Goal: Transaction & Acquisition: Purchase product/service

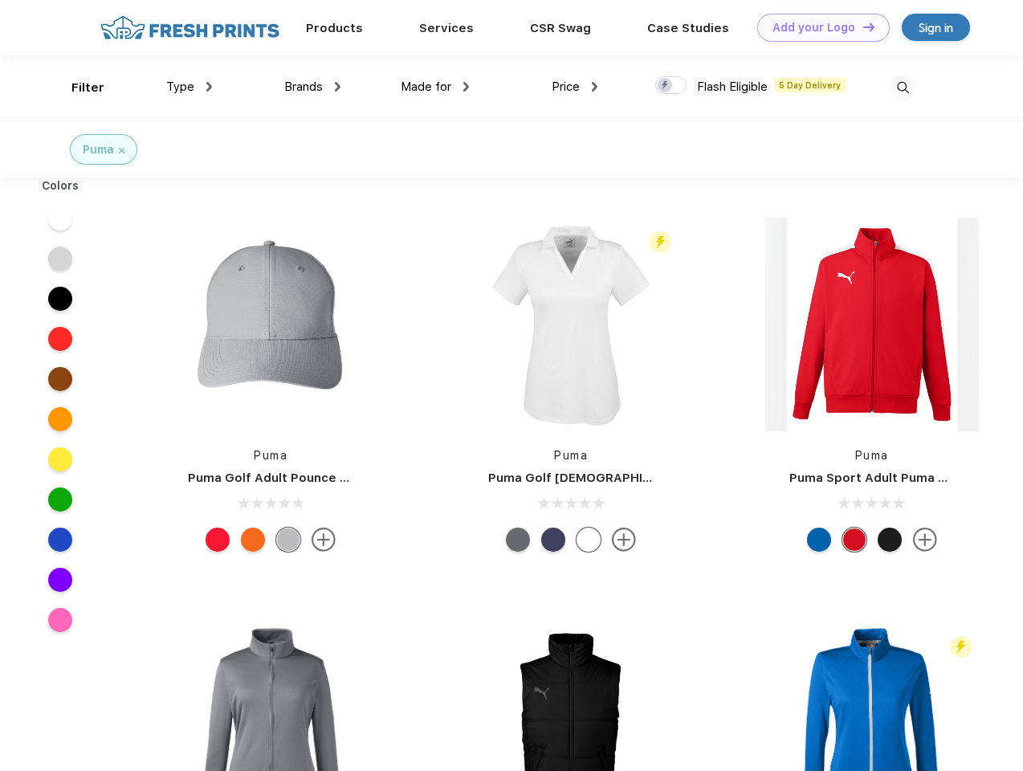
click at [817, 27] on link "Add your Logo Design Tool" at bounding box center [823, 28] width 132 height 28
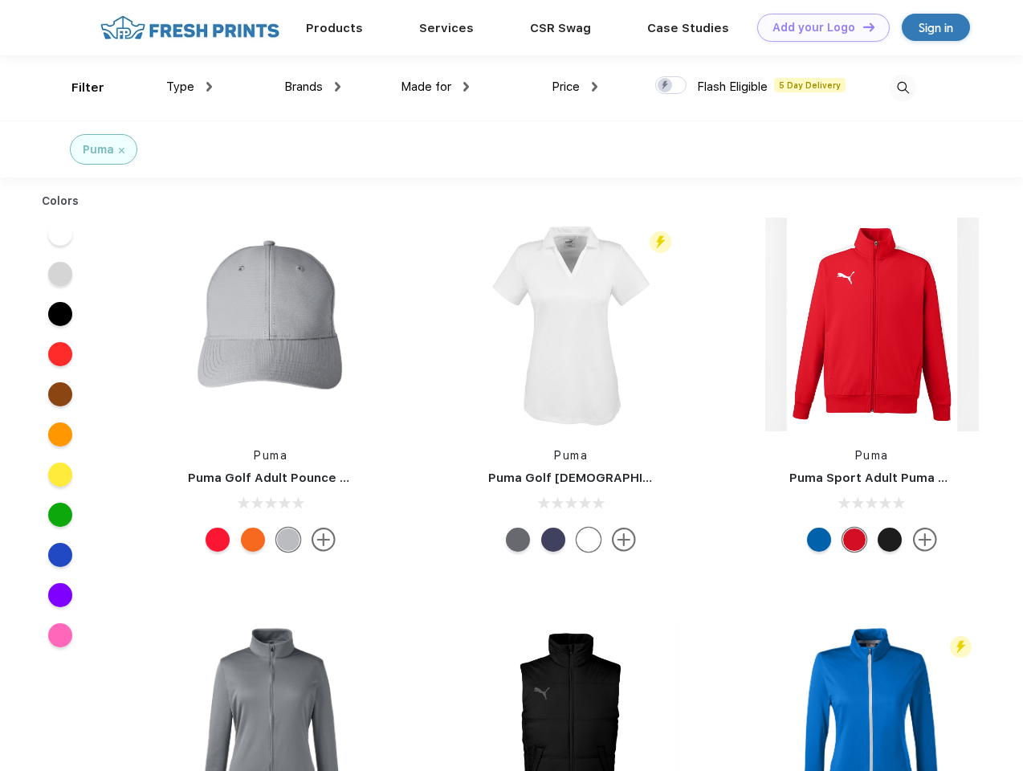
click at [0, 0] on div "Design Tool" at bounding box center [0, 0] width 0 height 0
click at [861, 26] on link "Add your Logo Design Tool" at bounding box center [823, 28] width 132 height 28
click at [77, 87] on div "Filter" at bounding box center [87, 88] width 33 height 18
click at [189, 87] on span "Type" at bounding box center [180, 86] width 28 height 14
click at [312, 87] on span "Brands" at bounding box center [303, 86] width 39 height 14
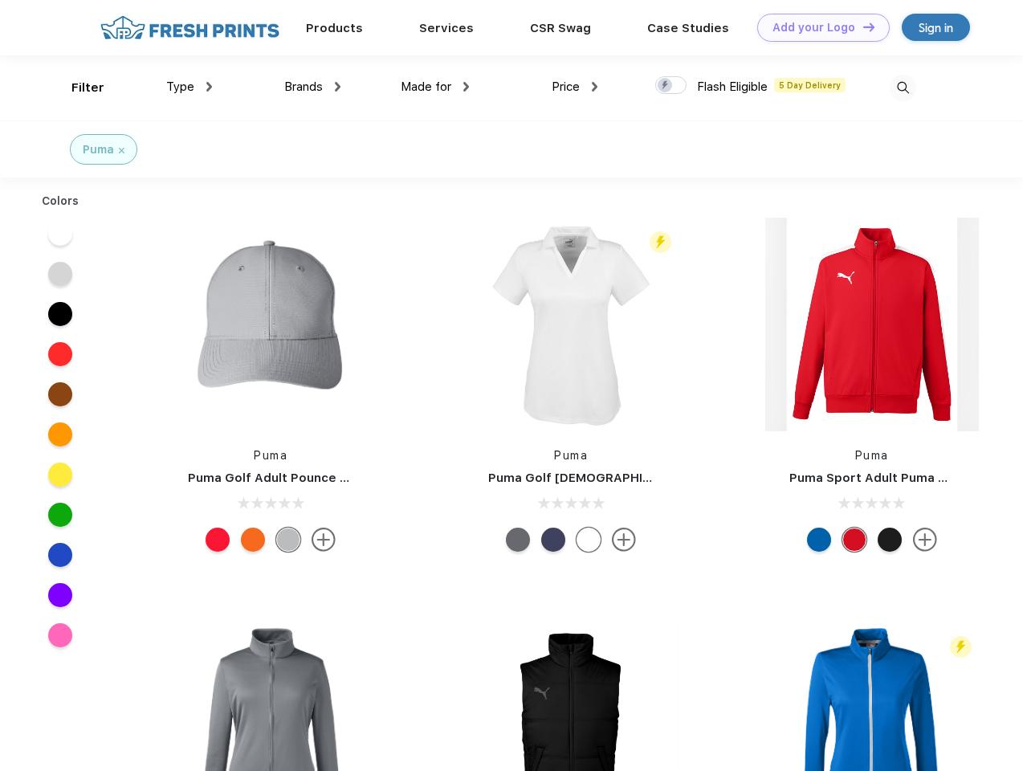
click at [435, 87] on span "Made for" at bounding box center [426, 86] width 51 height 14
click at [575, 87] on span "Price" at bounding box center [565, 86] width 28 height 14
click at [671, 86] on div at bounding box center [670, 85] width 31 height 18
click at [665, 86] on input "checkbox" at bounding box center [660, 80] width 10 height 10
click at [902, 87] on img at bounding box center [902, 88] width 26 height 26
